Goal: Information Seeking & Learning: Check status

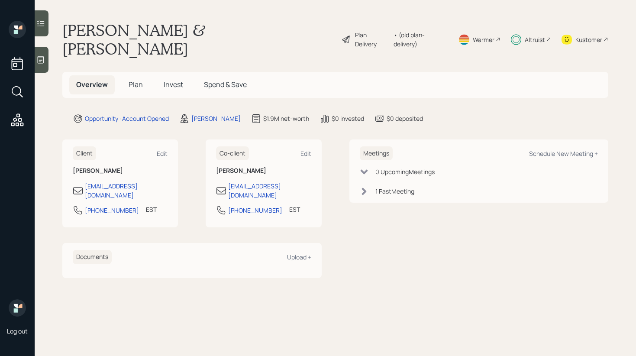
click at [173, 80] on span "Invest" at bounding box center [173, 85] width 19 height 10
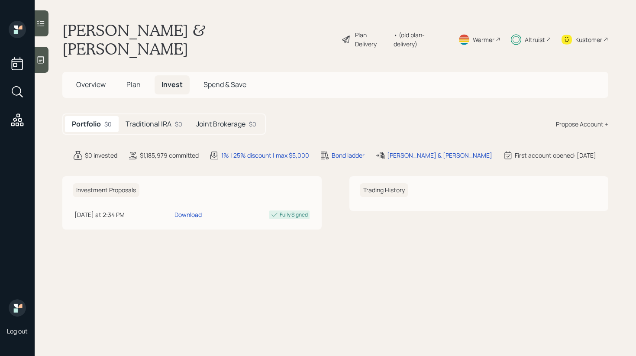
click at [174, 116] on div "Traditional IRA $0" at bounding box center [154, 124] width 71 height 16
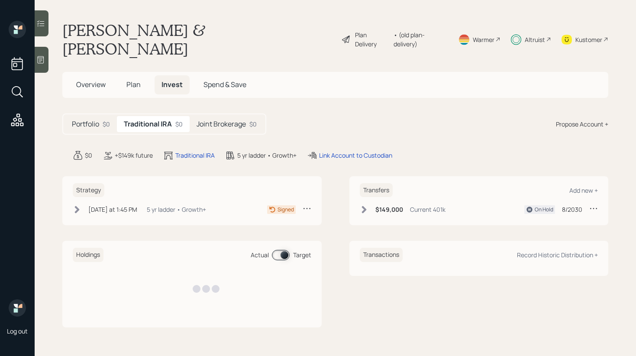
click at [196, 116] on div "Joint Brokerage $0" at bounding box center [227, 124] width 74 height 16
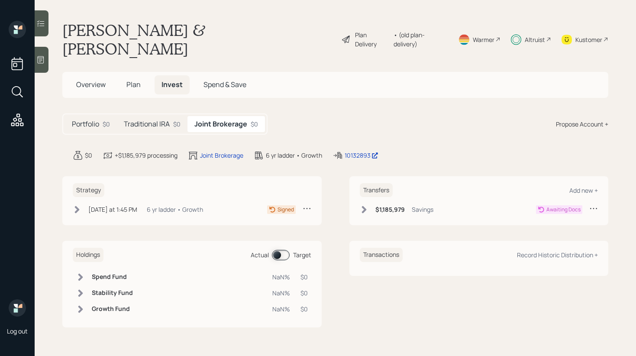
click at [367, 205] on icon at bounding box center [364, 209] width 9 height 9
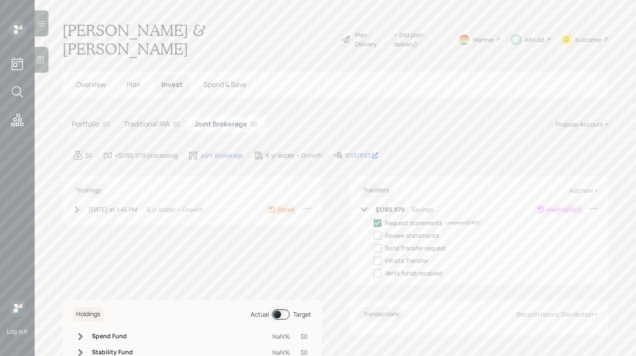
click at [74, 205] on icon at bounding box center [77, 209] width 9 height 9
click at [74, 207] on icon at bounding box center [77, 209] width 7 height 5
click at [171, 116] on div "Traditional IRA $0" at bounding box center [152, 124] width 71 height 16
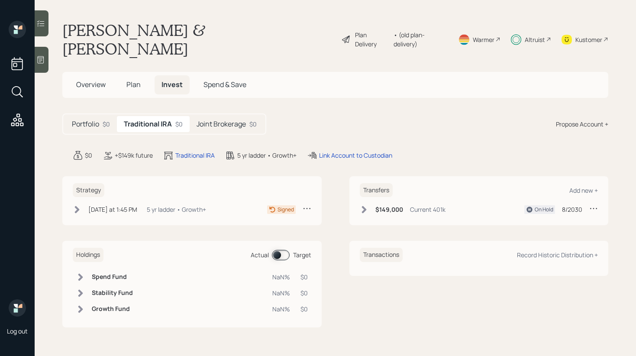
click at [87, 120] on h5 "Portfolio" at bounding box center [85, 124] width 27 height 8
